Goal: Find specific page/section: Find specific page/section

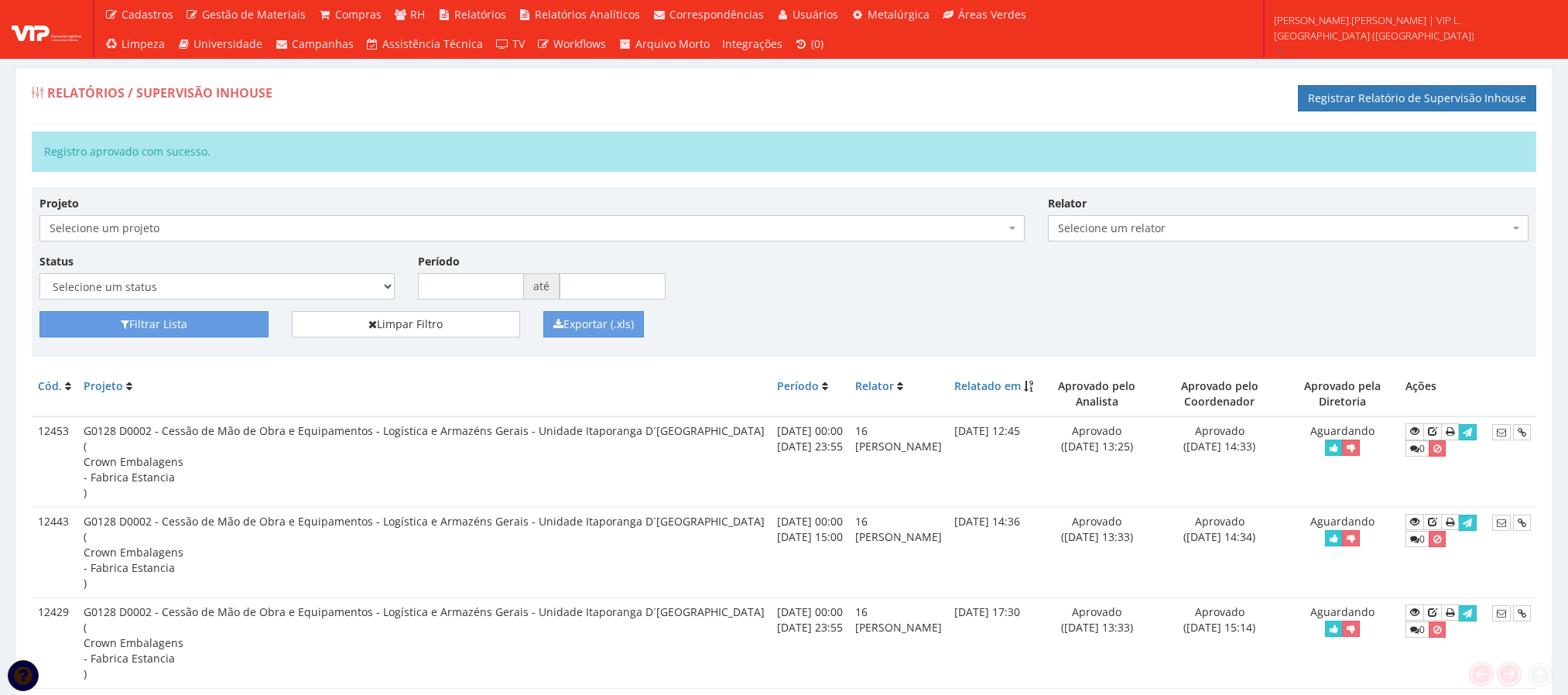
scroll to position [233, 0]
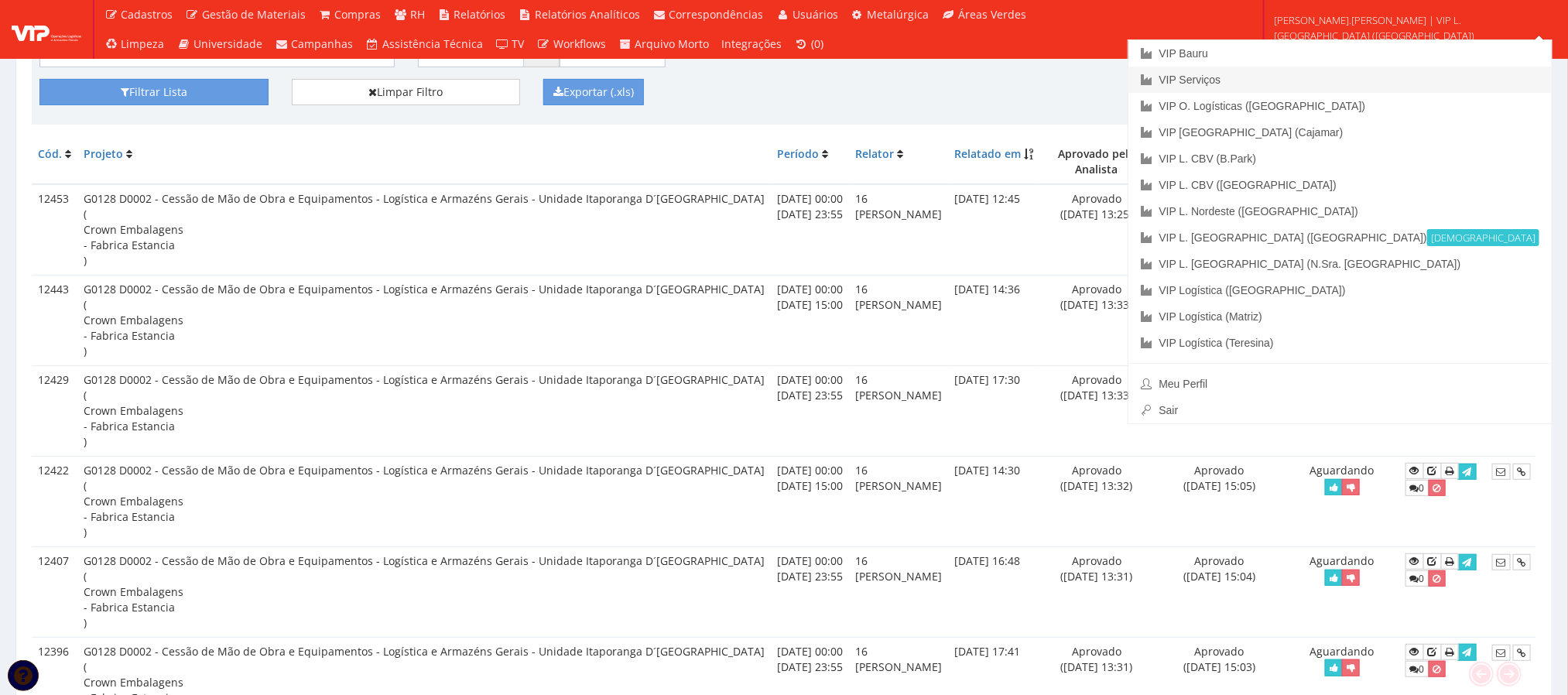
click at [1413, 74] on link "VIP Serviços" at bounding box center [1340, 80] width 423 height 27
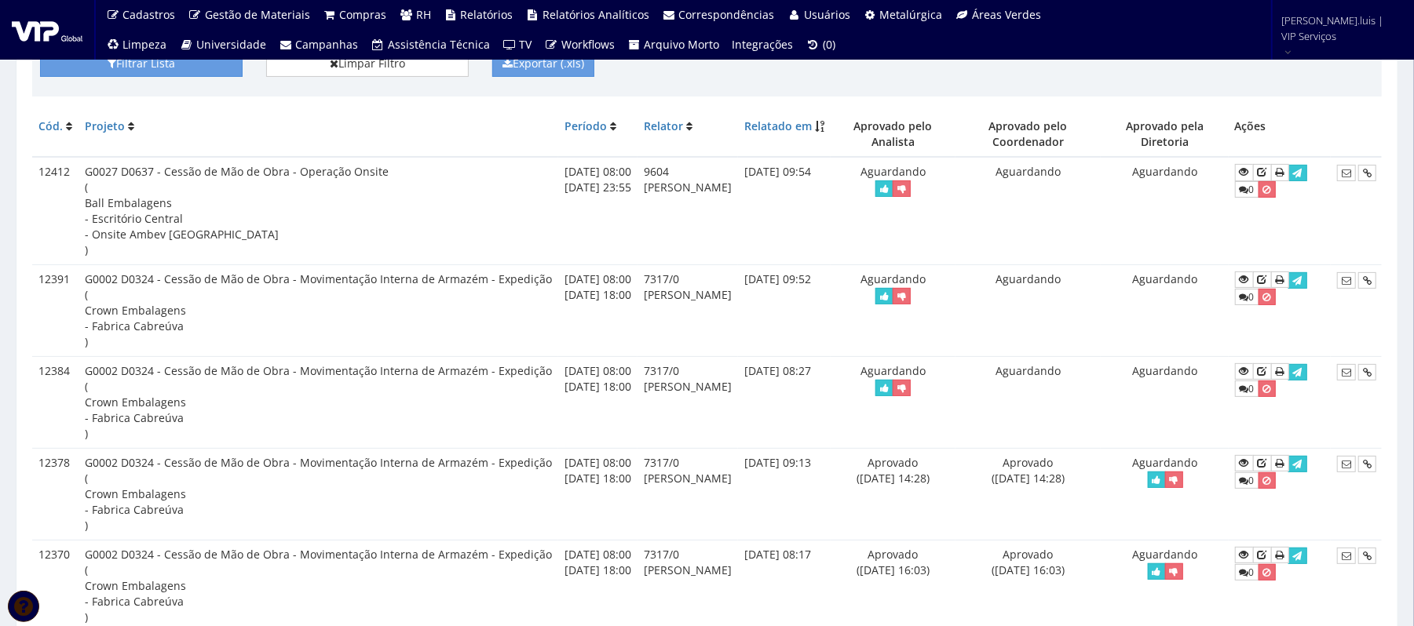
scroll to position [104, 0]
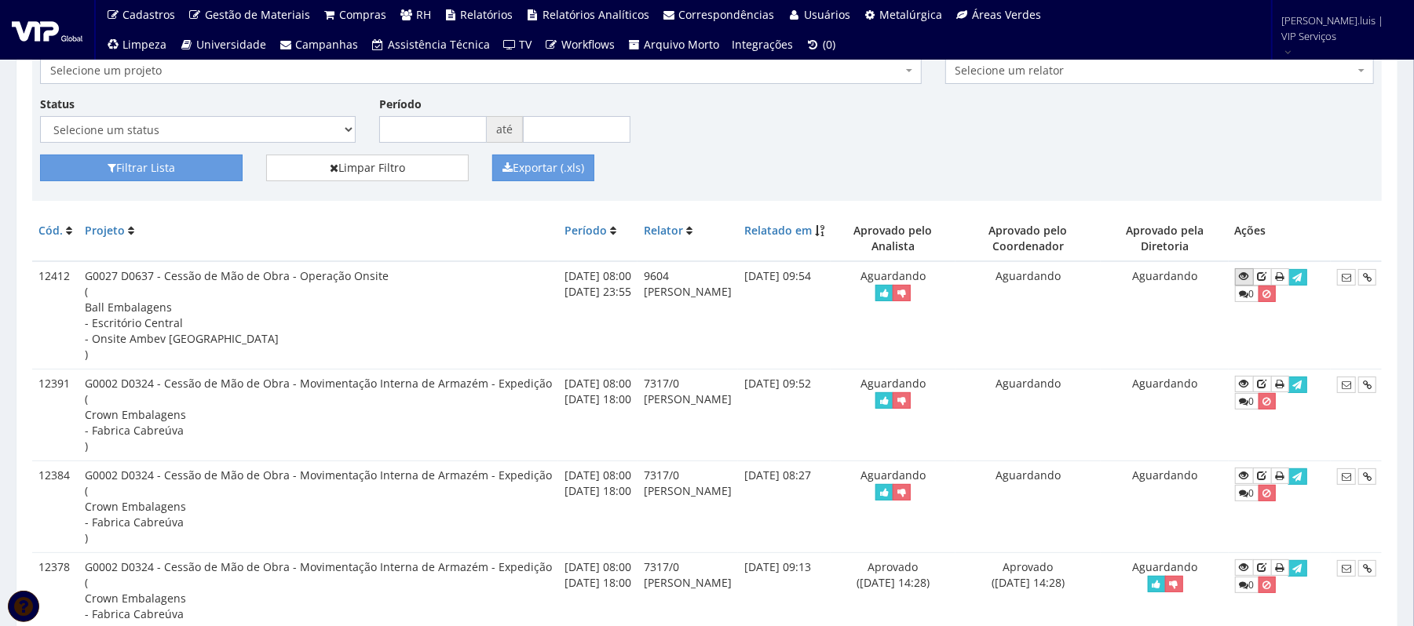
click at [1249, 278] on icon at bounding box center [1244, 276] width 9 height 11
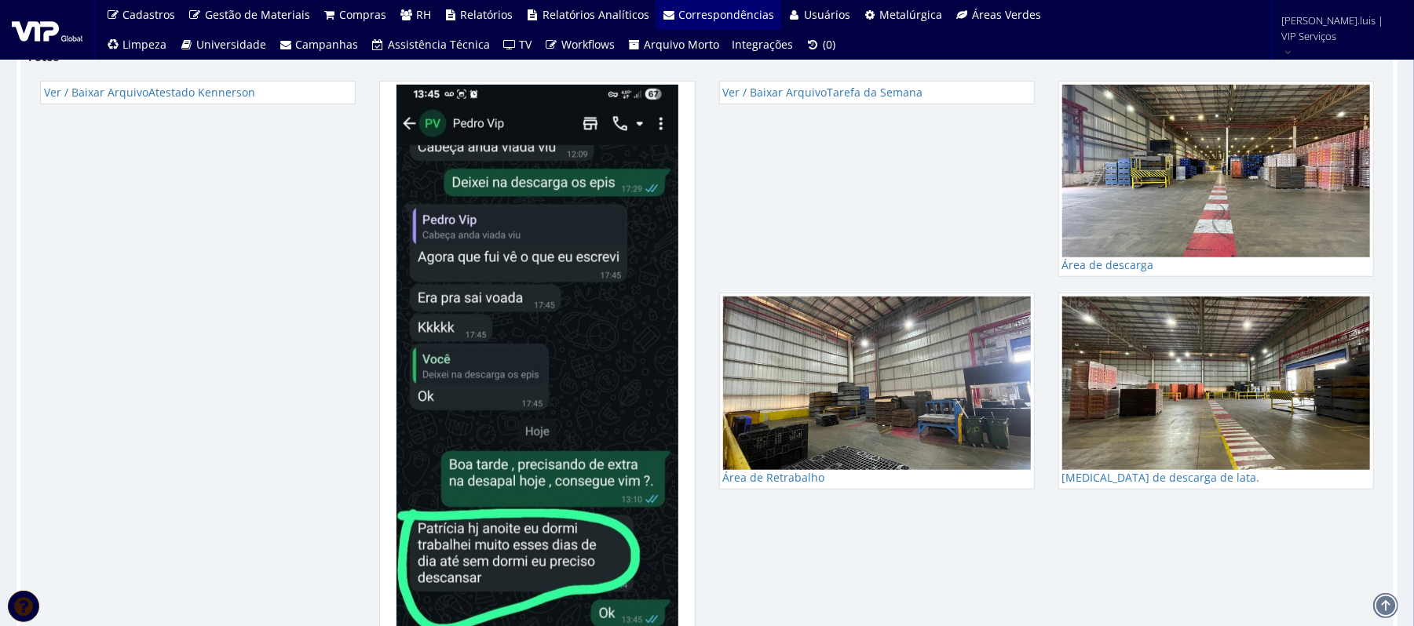
scroll to position [652, 0]
